Goal: Entertainment & Leisure: Consume media (video, audio)

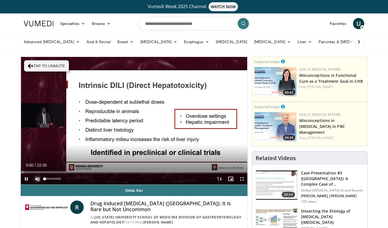
click at [39, 178] on span "Video Player" at bounding box center [37, 178] width 11 height 11
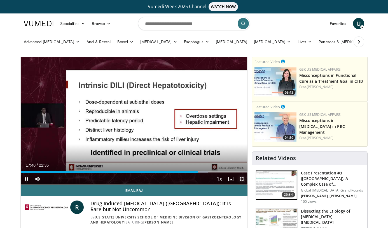
click at [242, 178] on span "Video Player" at bounding box center [241, 178] width 11 height 11
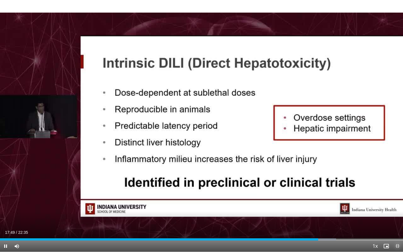
click at [388, 228] on span "Video Player" at bounding box center [397, 246] width 11 height 11
